Goal: Transaction & Acquisition: Purchase product/service

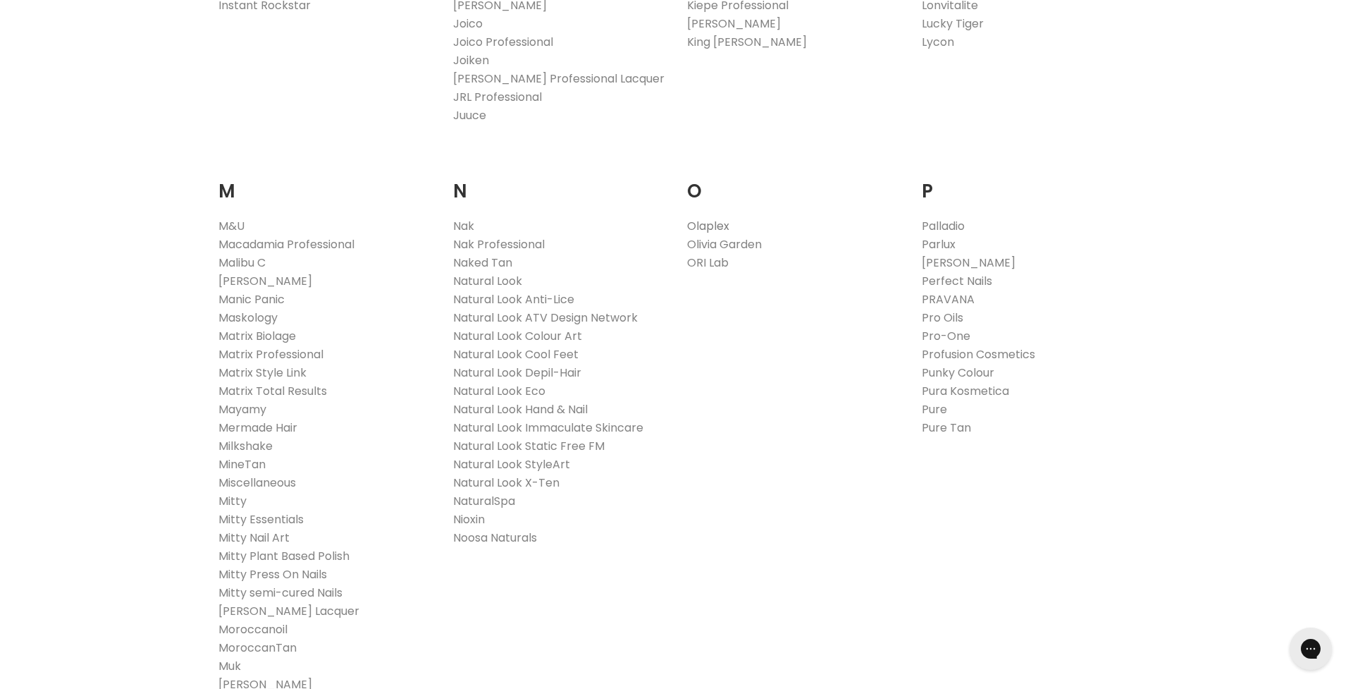
scroll to position [1479, 0]
click at [705, 223] on link "Olaplex" at bounding box center [708, 223] width 42 height 16
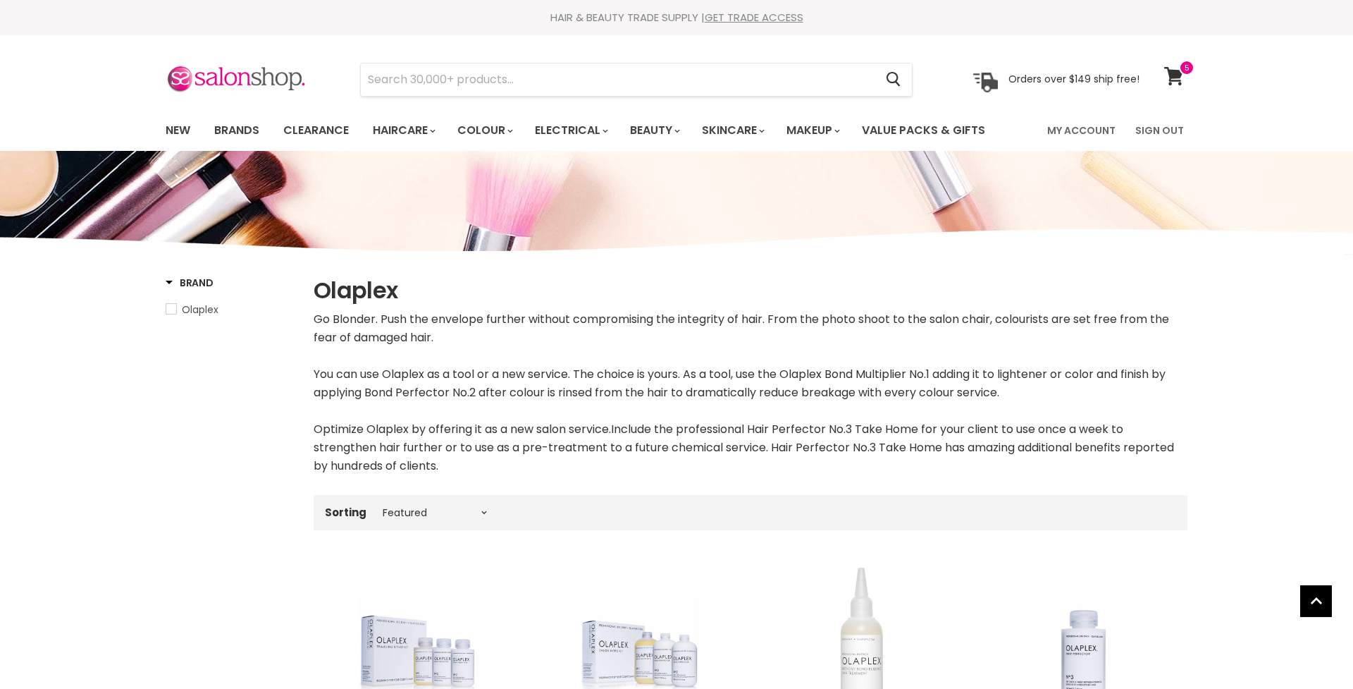
select select "manual"
click at [1174, 73] on icon at bounding box center [1173, 76] width 19 height 18
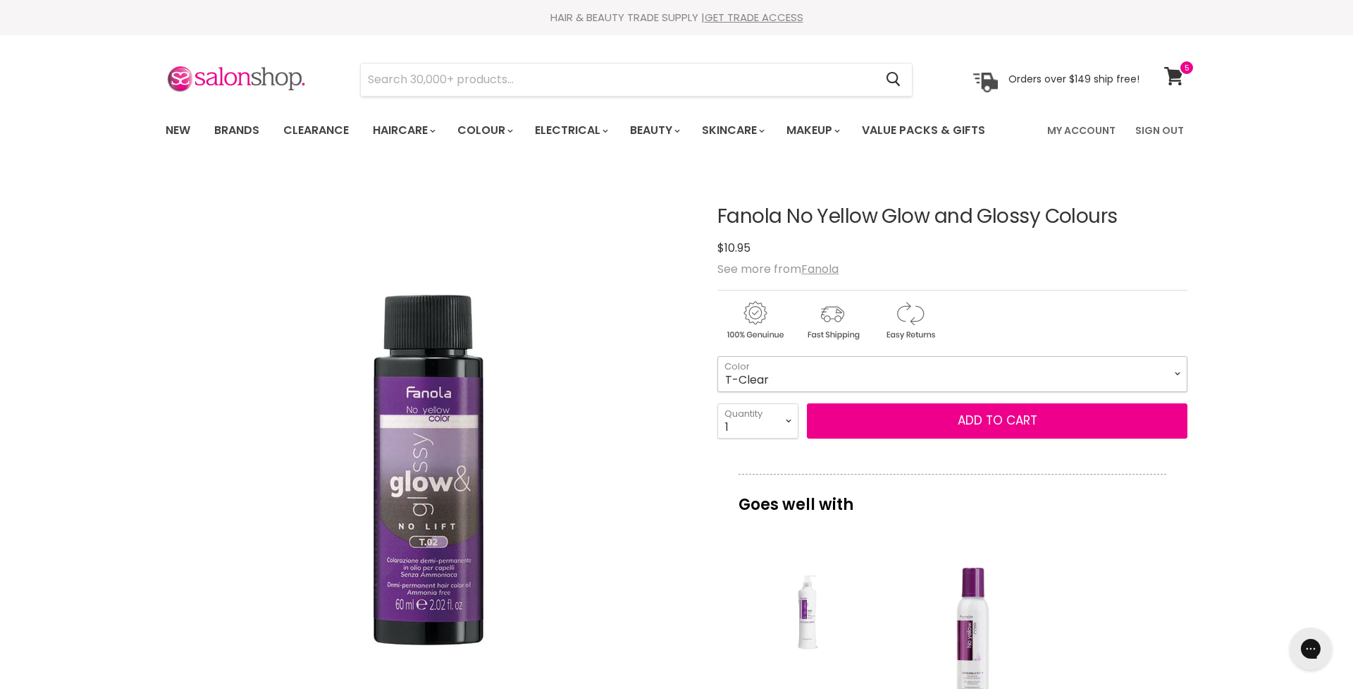
select select "T-Clear"
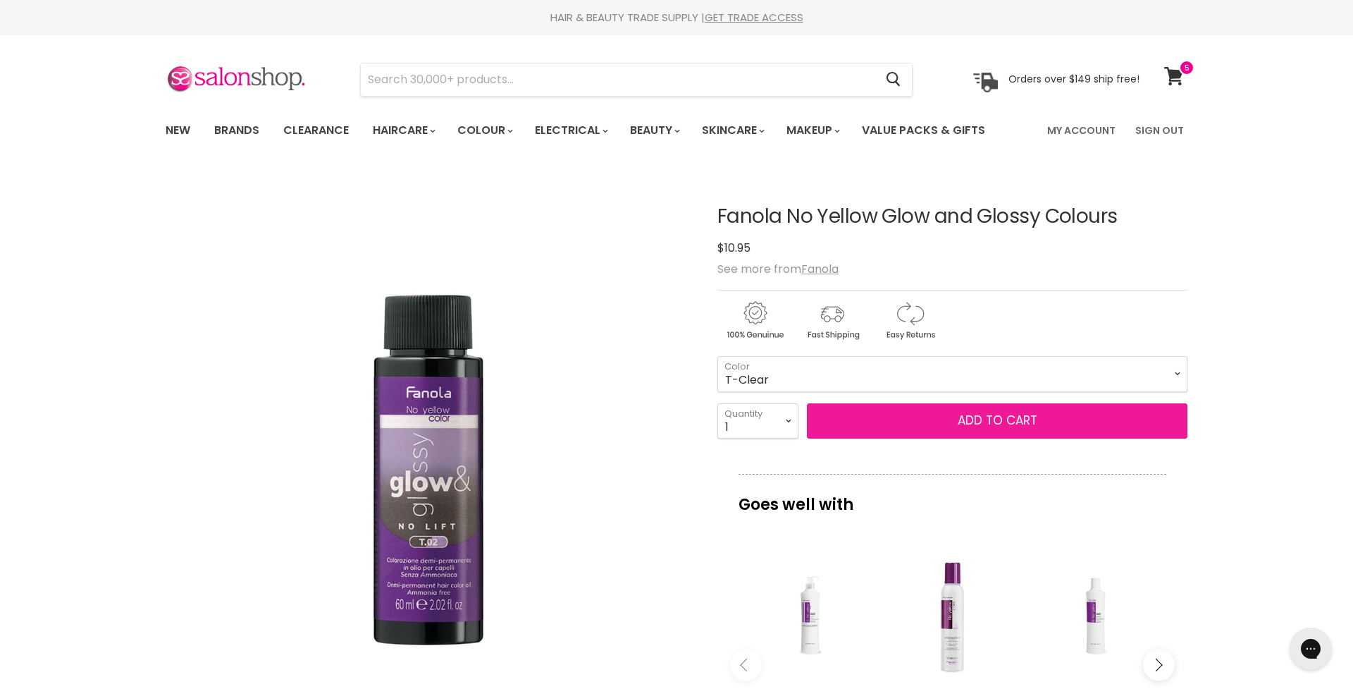
click at [862, 426] on button "Add to cart" at bounding box center [997, 420] width 381 height 35
click at [972, 420] on button "Add to cart" at bounding box center [997, 420] width 381 height 35
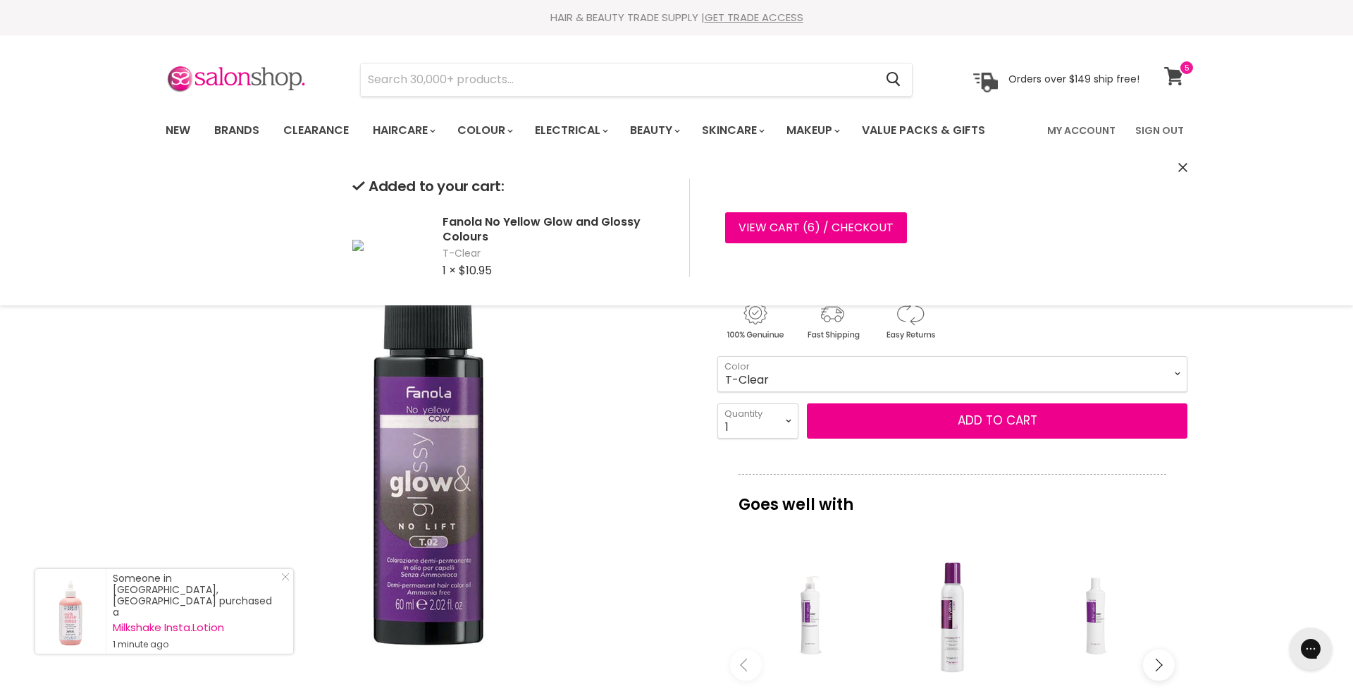
click at [1176, 70] on icon at bounding box center [1173, 76] width 19 height 18
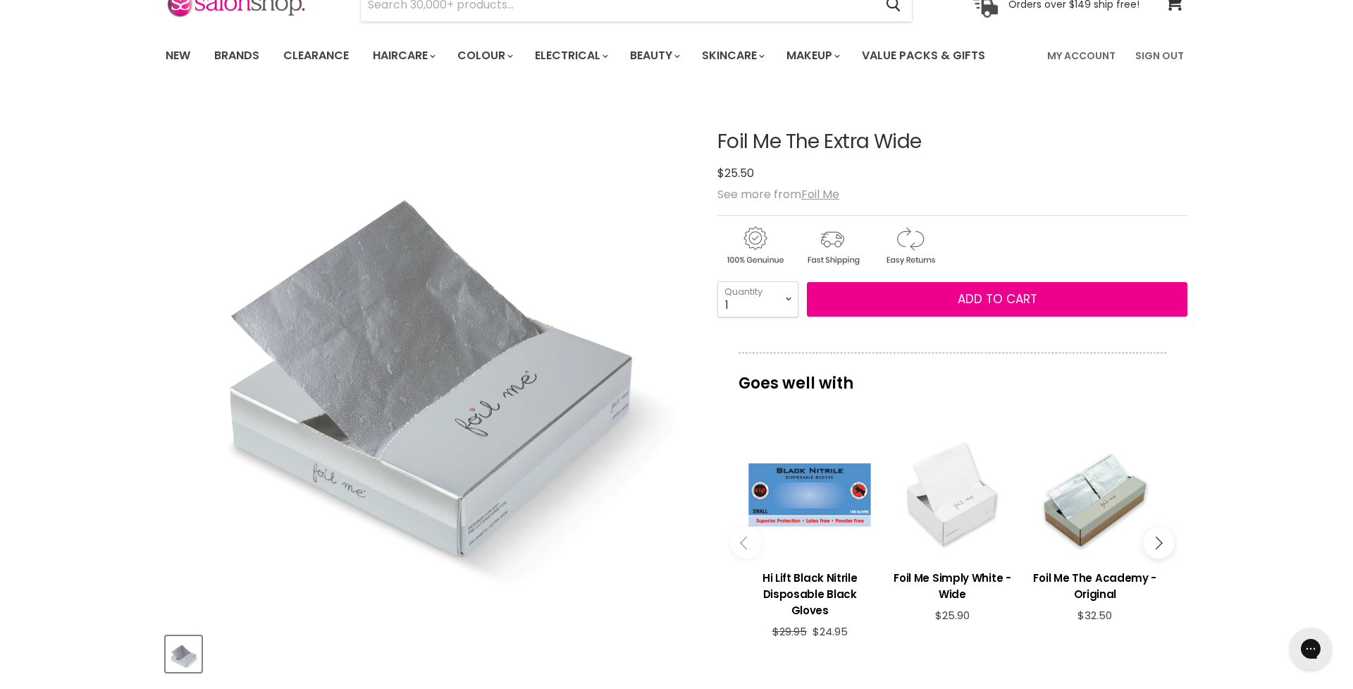
scroll to position [75, 0]
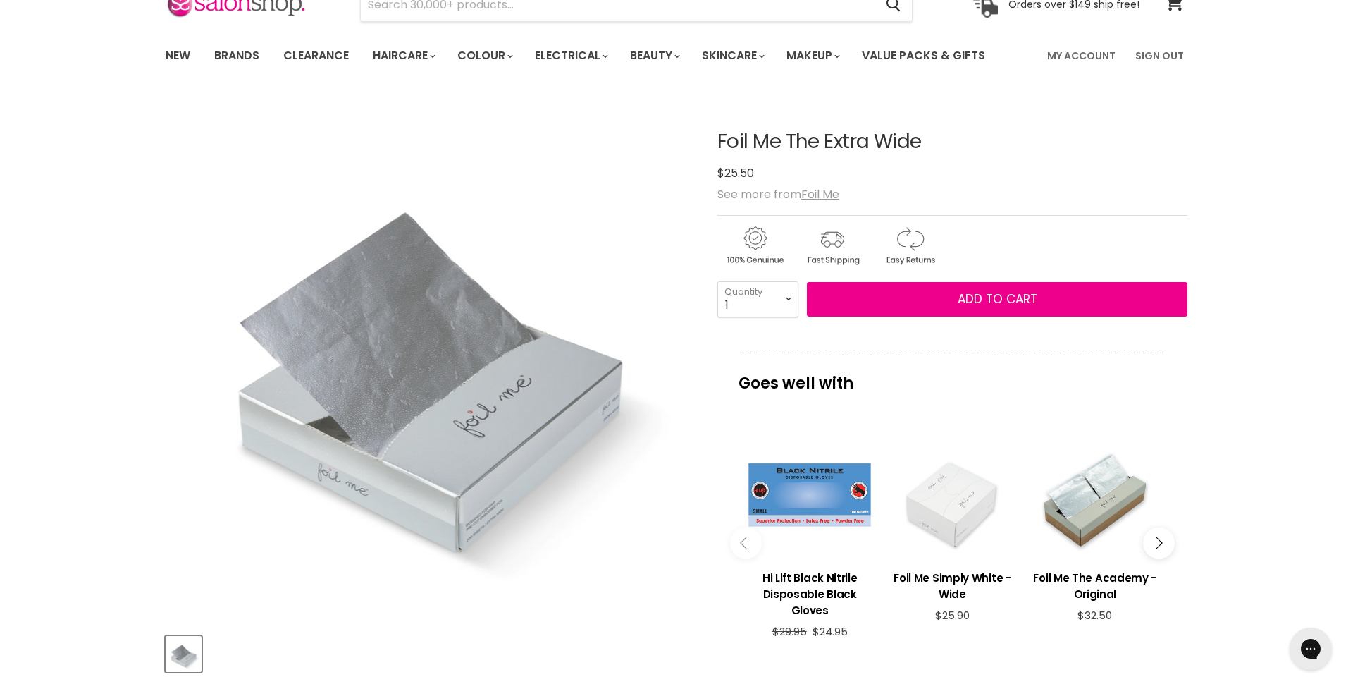
click at [954, 503] on div "Main content" at bounding box center [952, 495] width 128 height 128
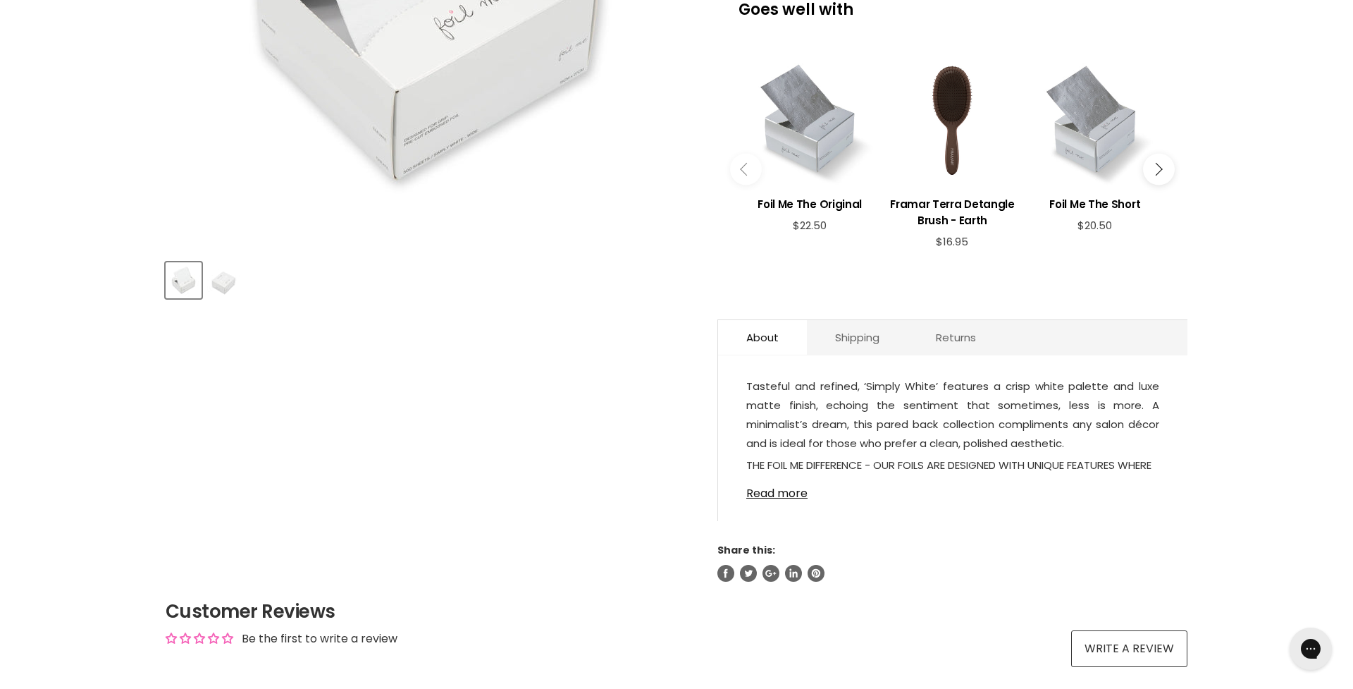
scroll to position [448, 0]
click at [772, 496] on link "Read more" at bounding box center [952, 489] width 413 height 21
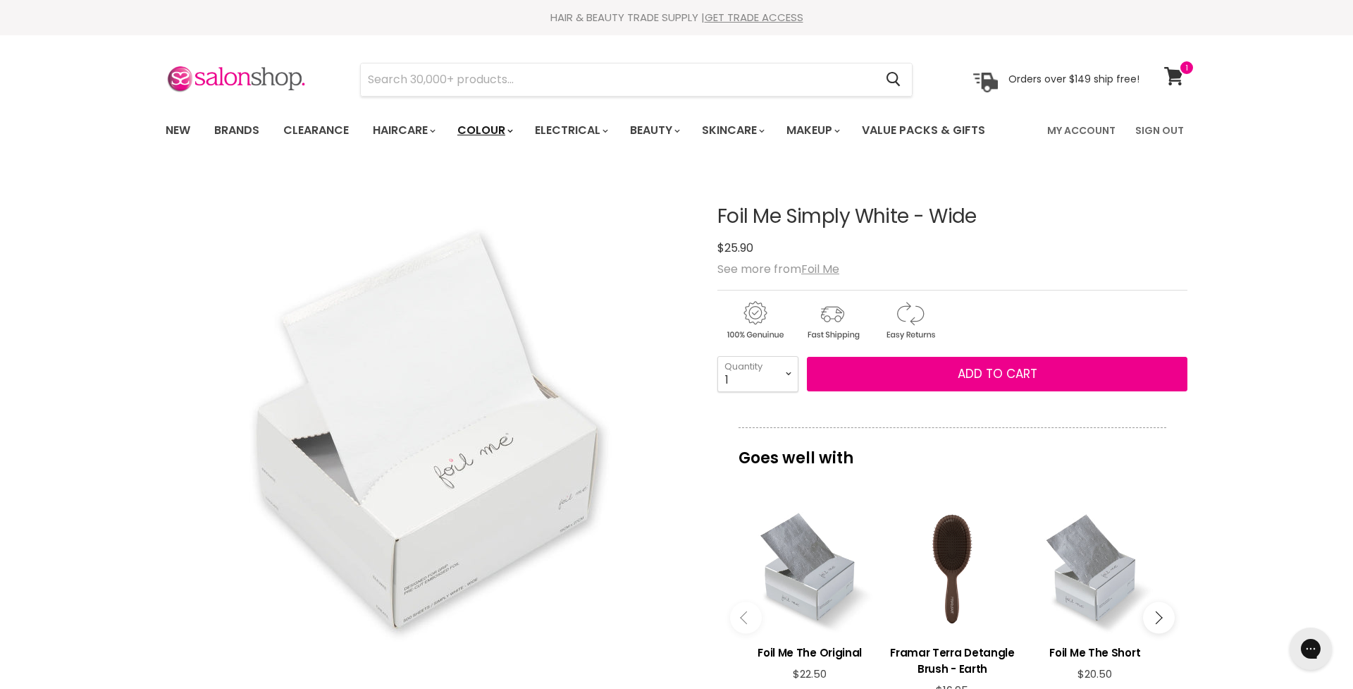
scroll to position [0, 0]
click at [471, 87] on input "Search" at bounding box center [618, 79] width 514 height 32
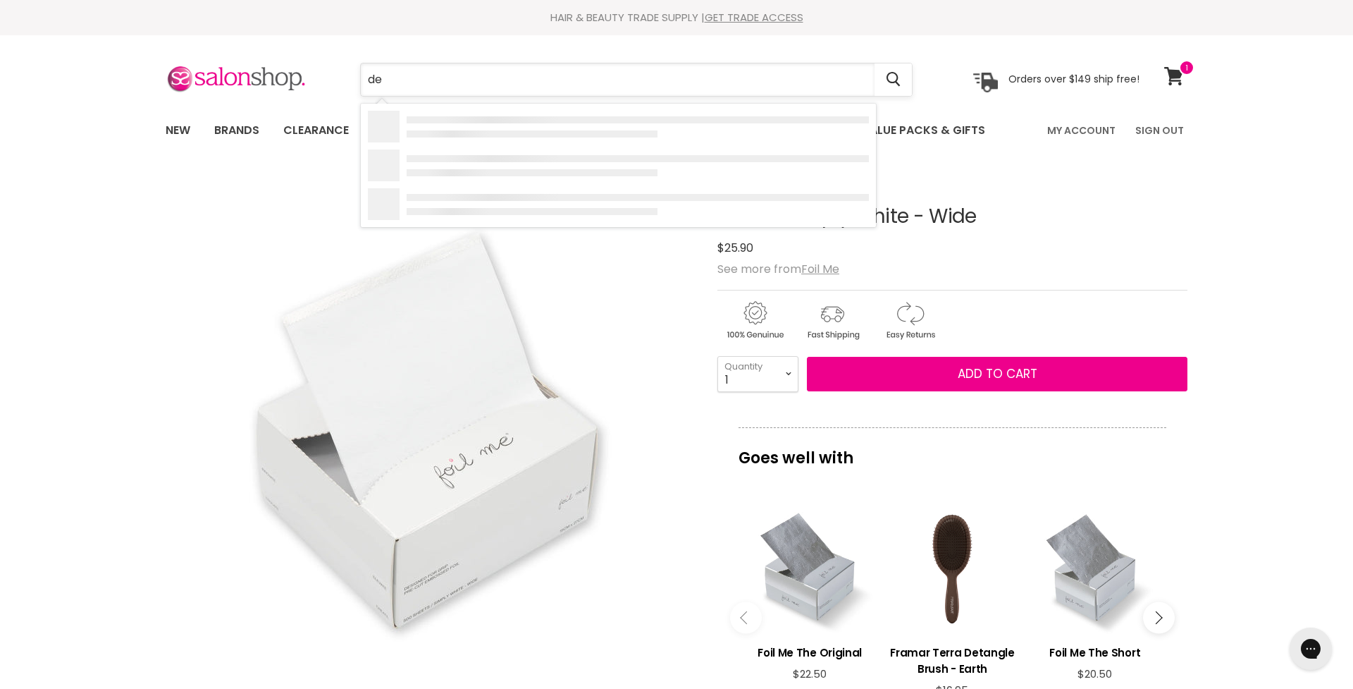
type input "d"
type input "color brush"
